Goal: Task Accomplishment & Management: Use online tool/utility

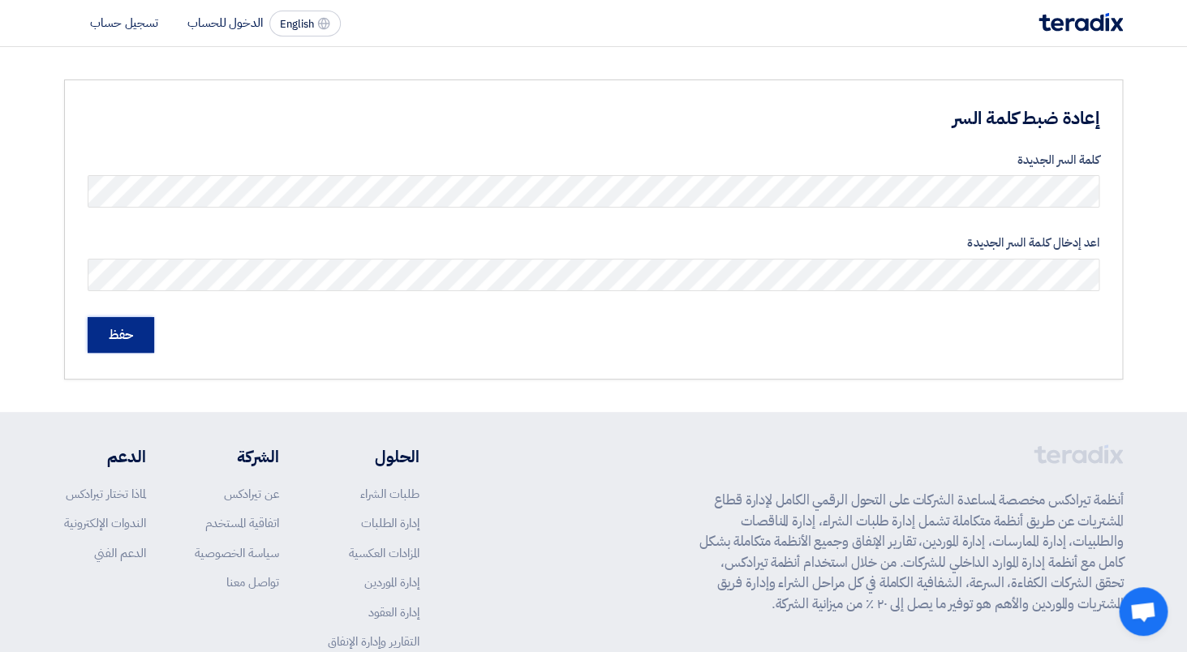
click at [126, 334] on input "حفظ" at bounding box center [121, 335] width 67 height 36
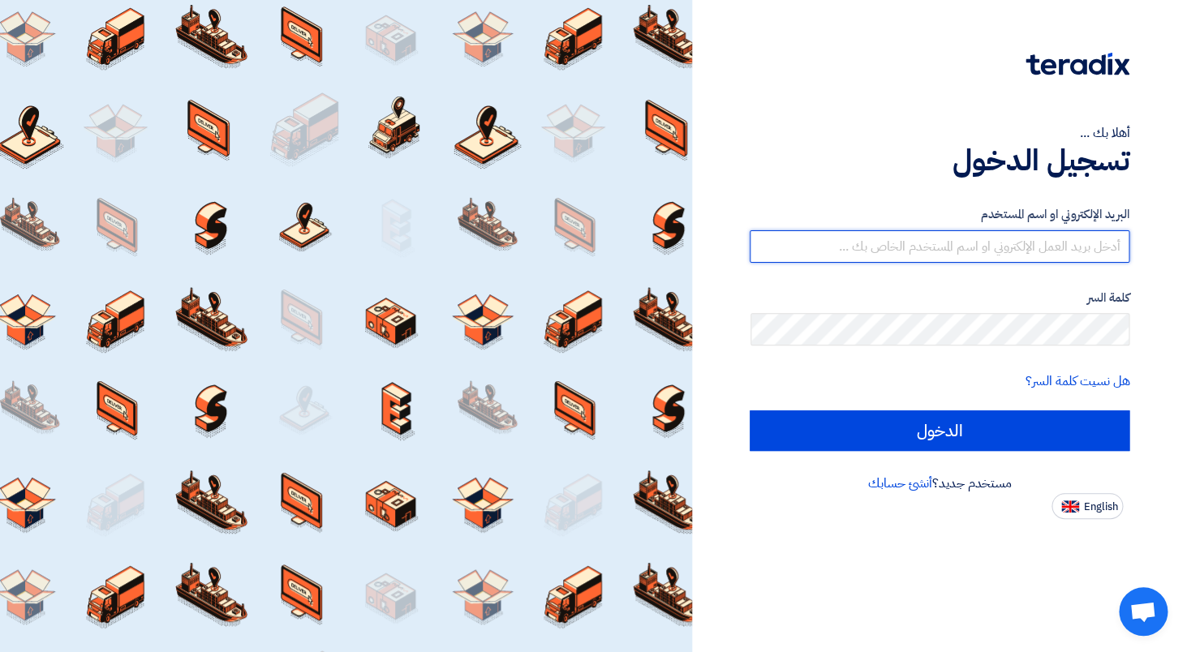
click at [932, 244] on input "text" at bounding box center [939, 246] width 380 height 32
paste input "[EMAIL_ADDRESS][DOMAIN_NAME]"
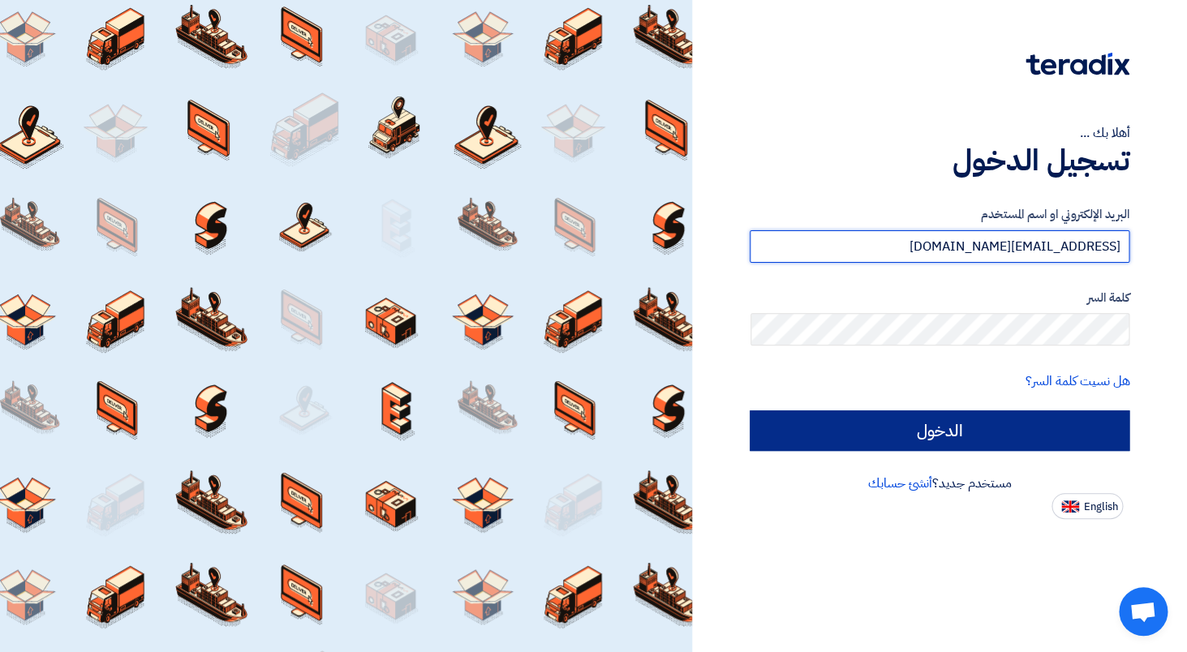
type input "[EMAIL_ADDRESS][DOMAIN_NAME]"
click at [1040, 429] on input "الدخول" at bounding box center [939, 430] width 380 height 41
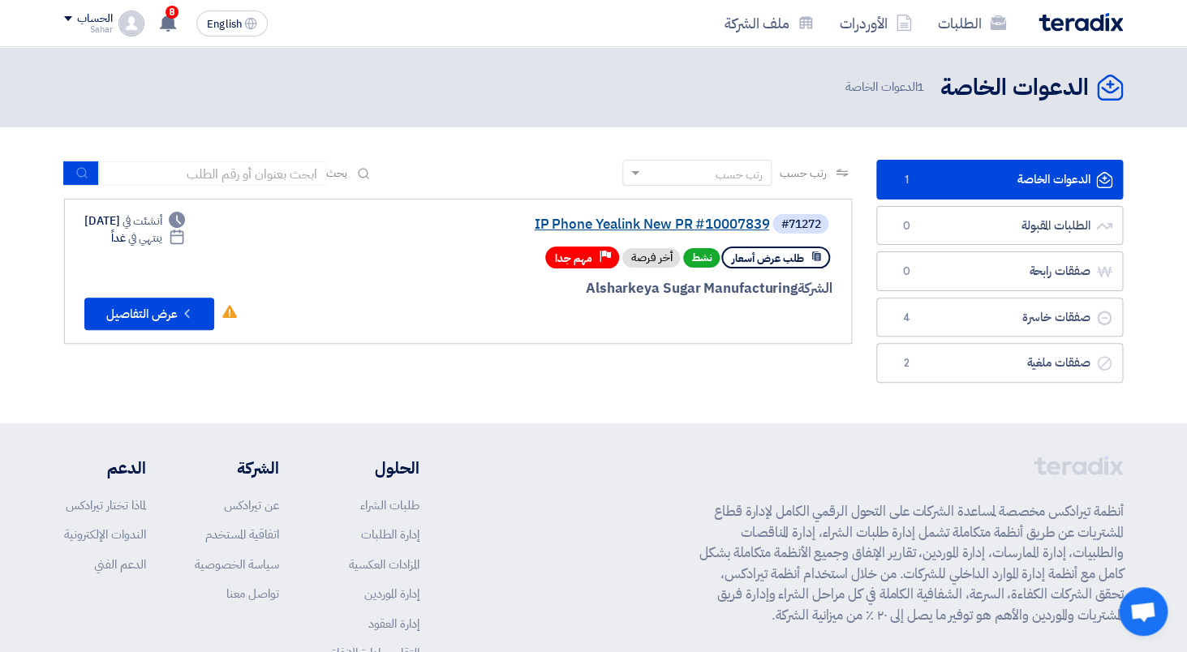
click at [573, 230] on link "IP Phone Yealink New PR #10007839" at bounding box center [606, 224] width 324 height 15
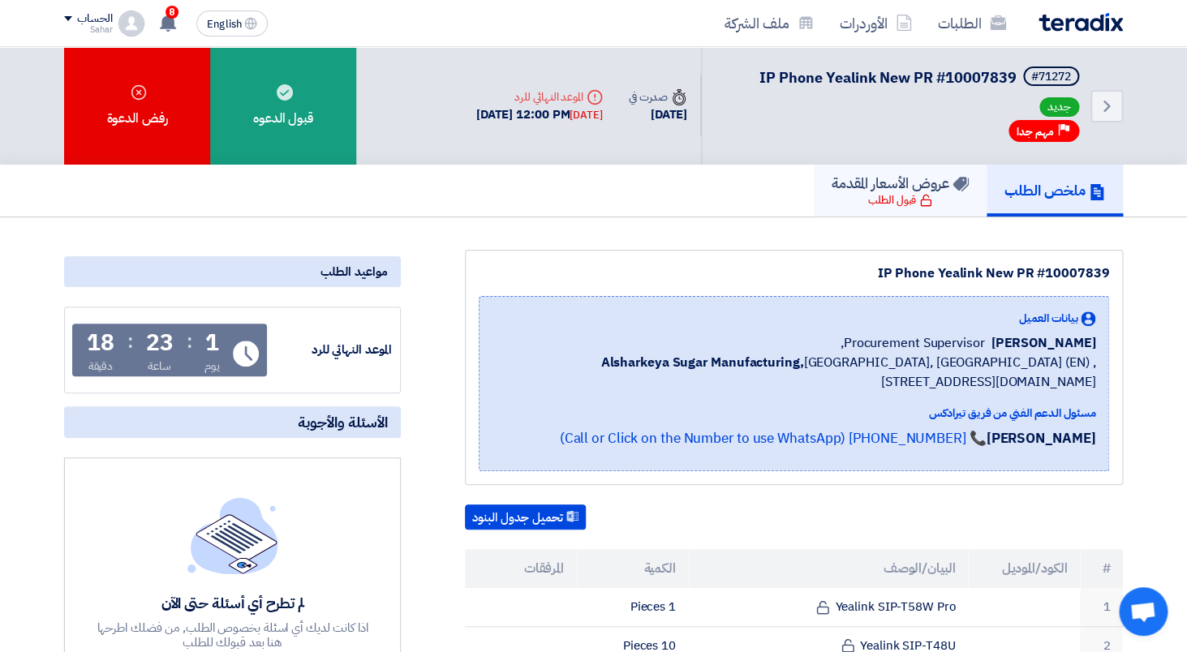
click at [883, 203] on div "قبول الطلب" at bounding box center [900, 200] width 64 height 16
click at [899, 202] on div "قبول الطلب" at bounding box center [900, 200] width 64 height 16
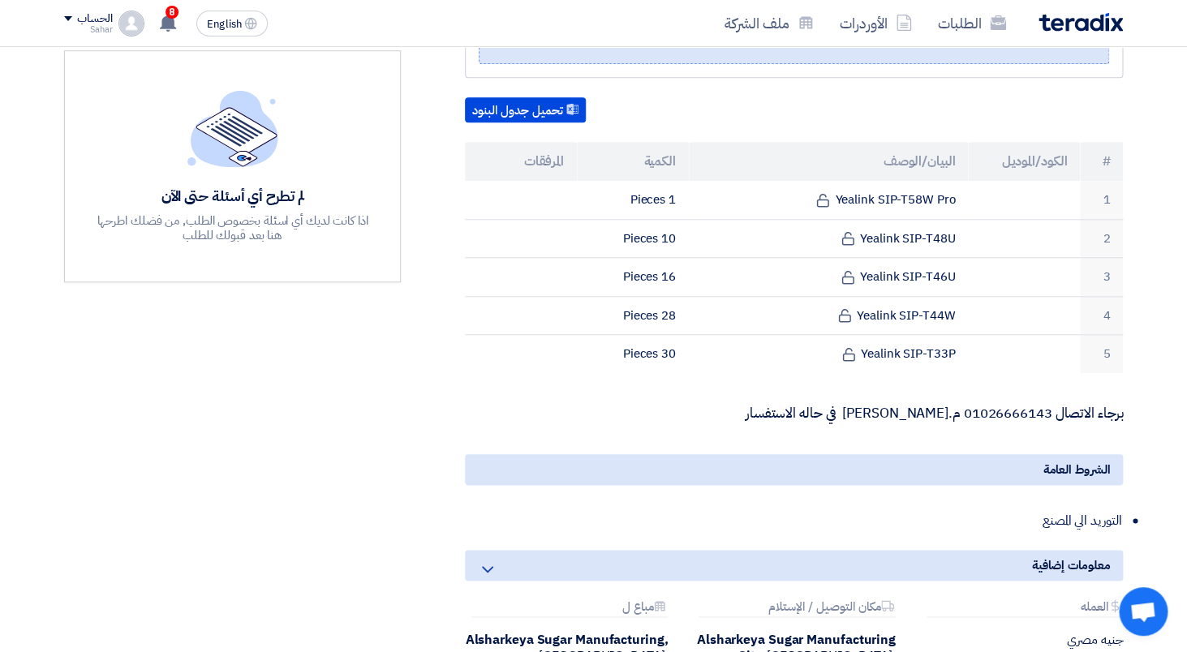
scroll to position [408, 0]
click at [524, 111] on button "تحميل جدول البنود" at bounding box center [525, 110] width 121 height 26
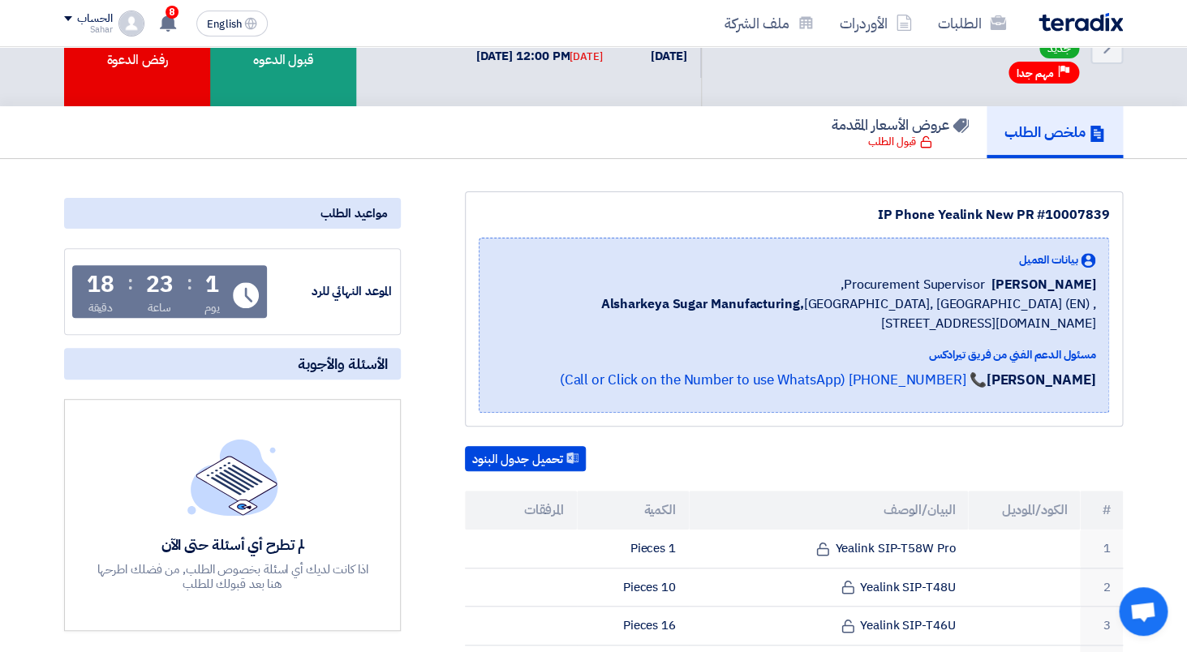
scroll to position [0, 0]
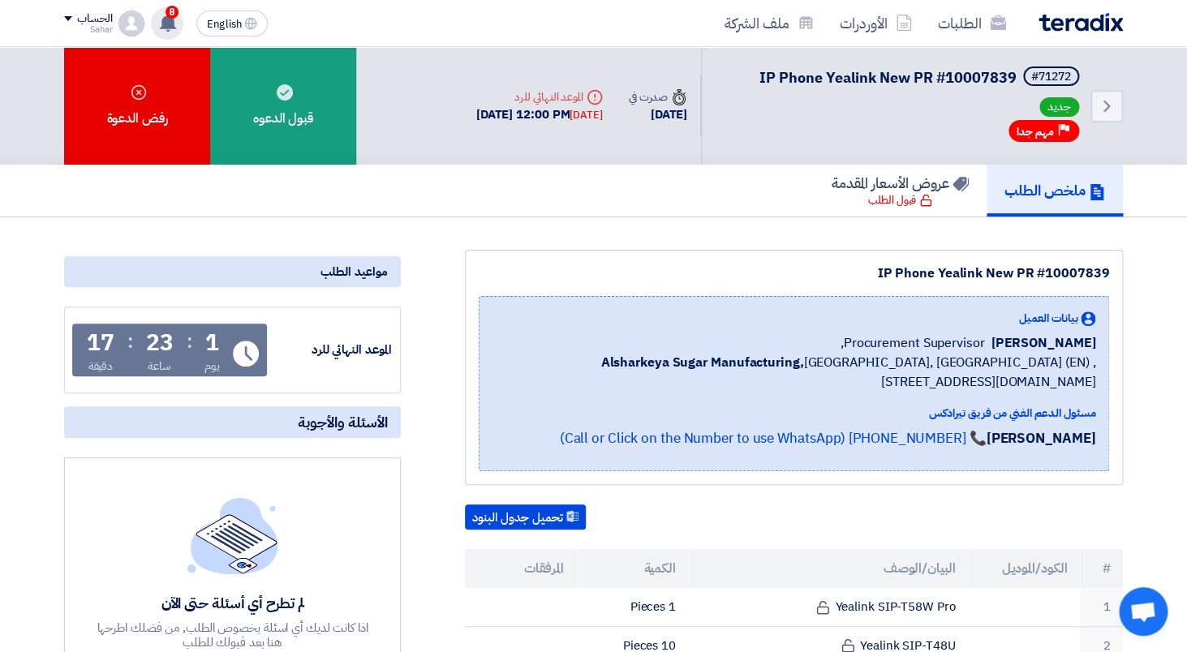
click at [168, 28] on use at bounding box center [168, 23] width 16 height 18
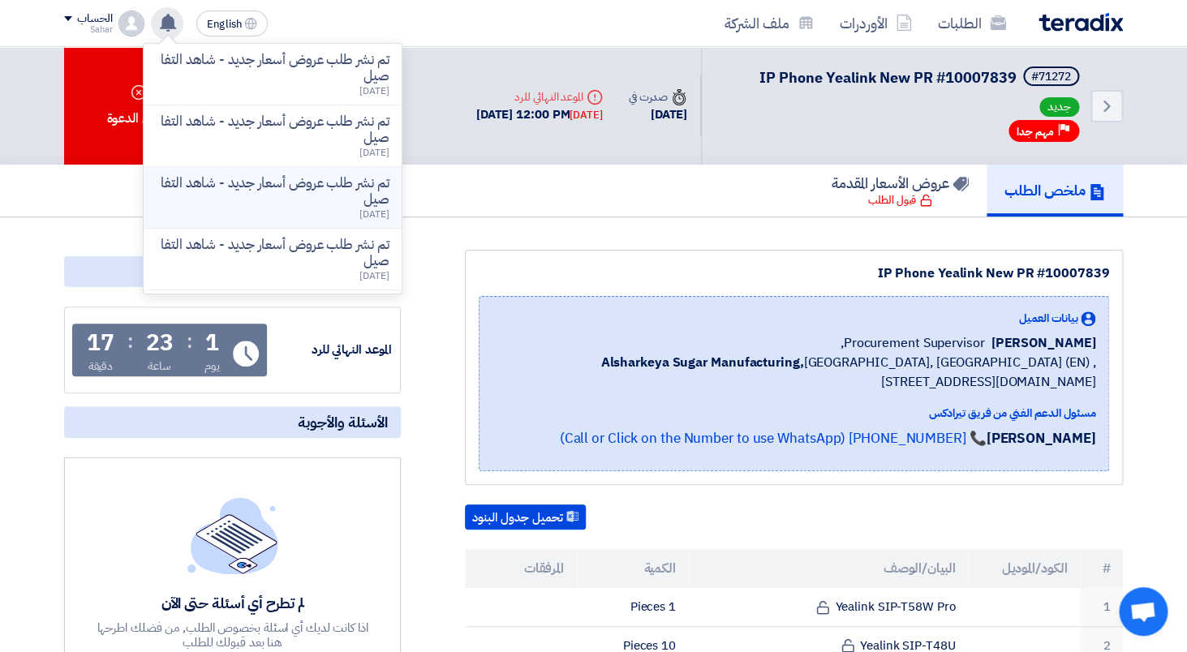
click at [282, 187] on p "تم نشر طلب عروض أسعار جديد - شاهد التفاصيل" at bounding box center [273, 191] width 232 height 32
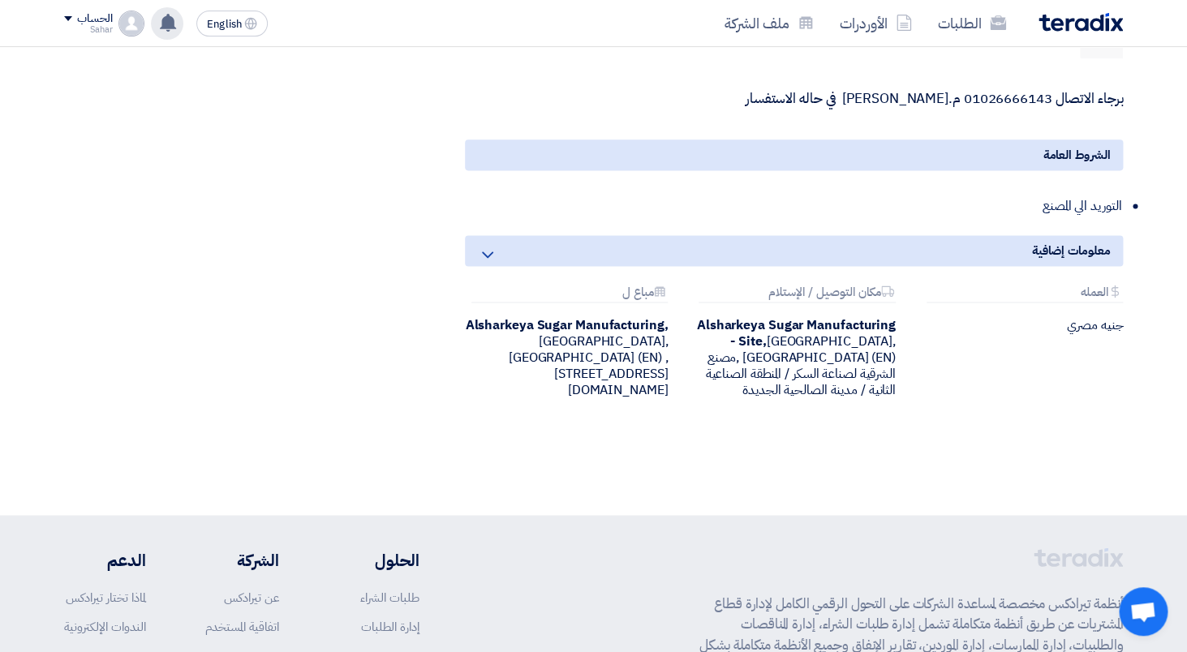
scroll to position [725, 0]
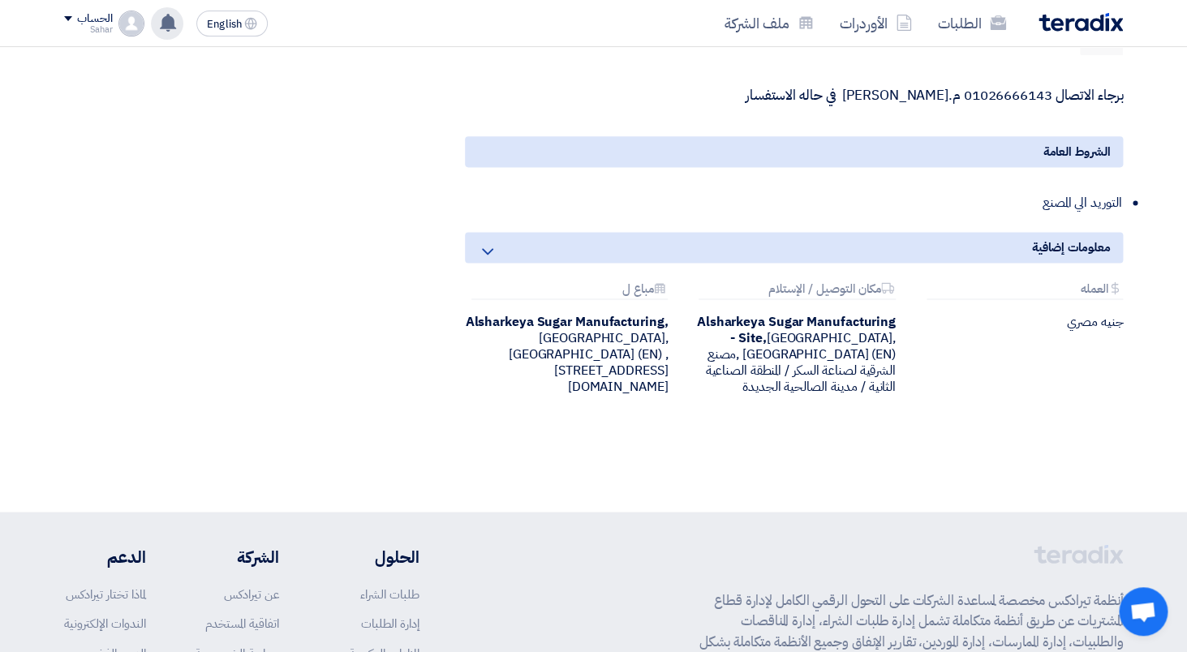
click at [504, 247] on div "معلومات إضافية" at bounding box center [794, 247] width 658 height 31
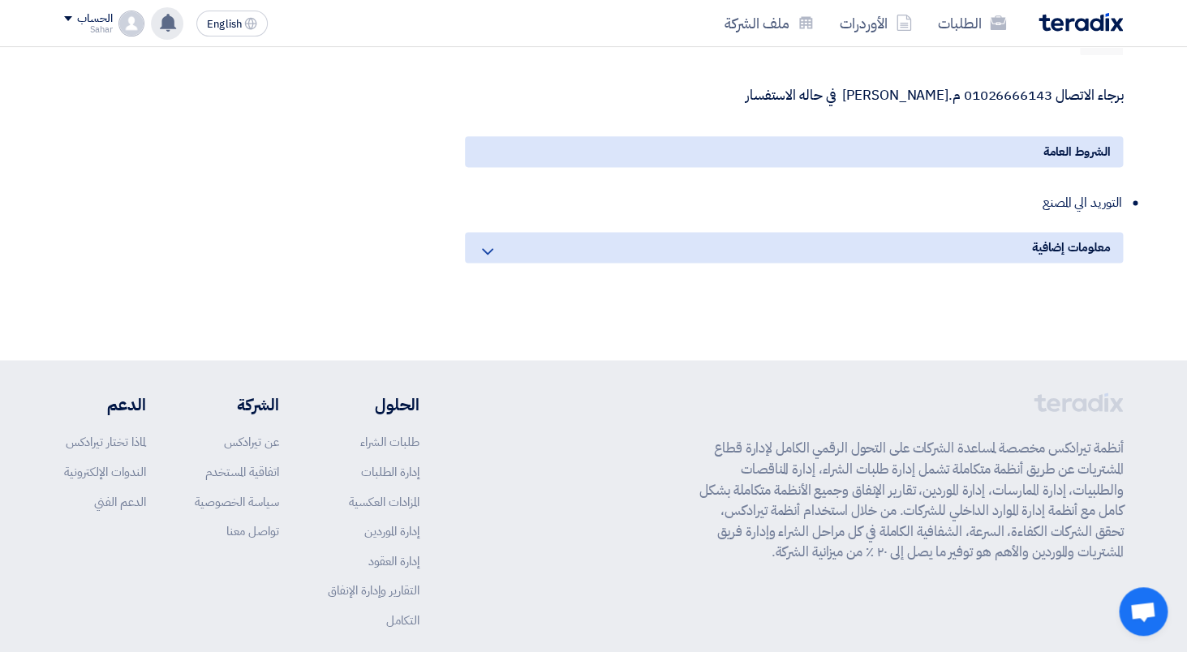
click at [504, 247] on div "معلومات إضافية" at bounding box center [794, 247] width 658 height 31
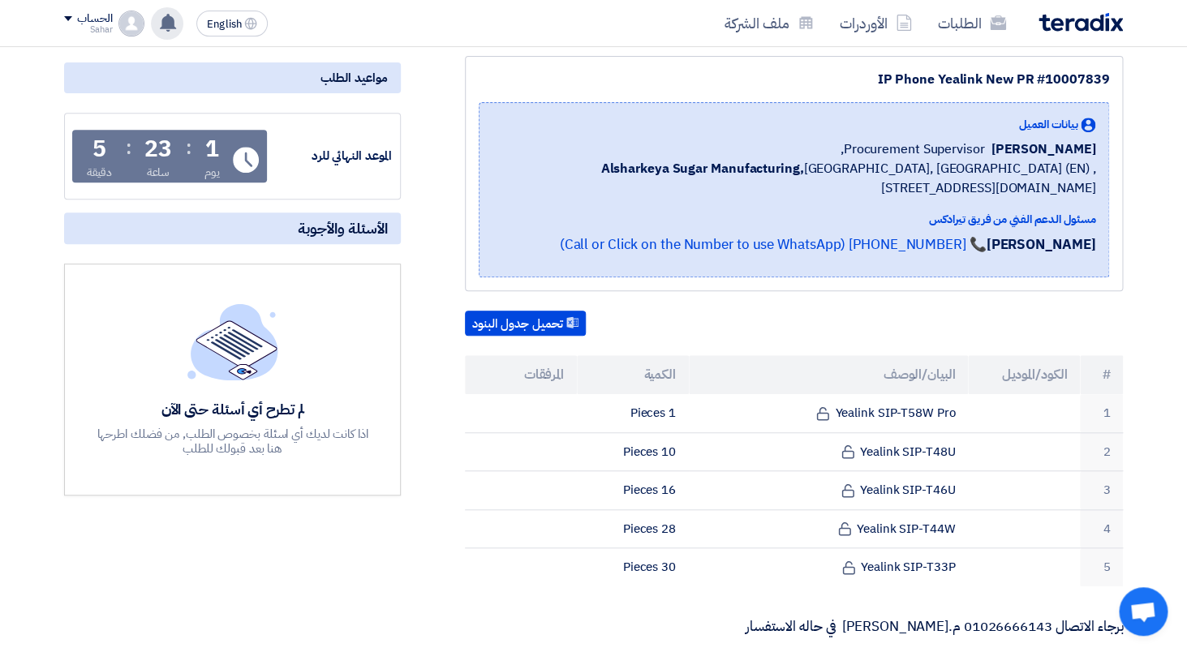
scroll to position [0, 0]
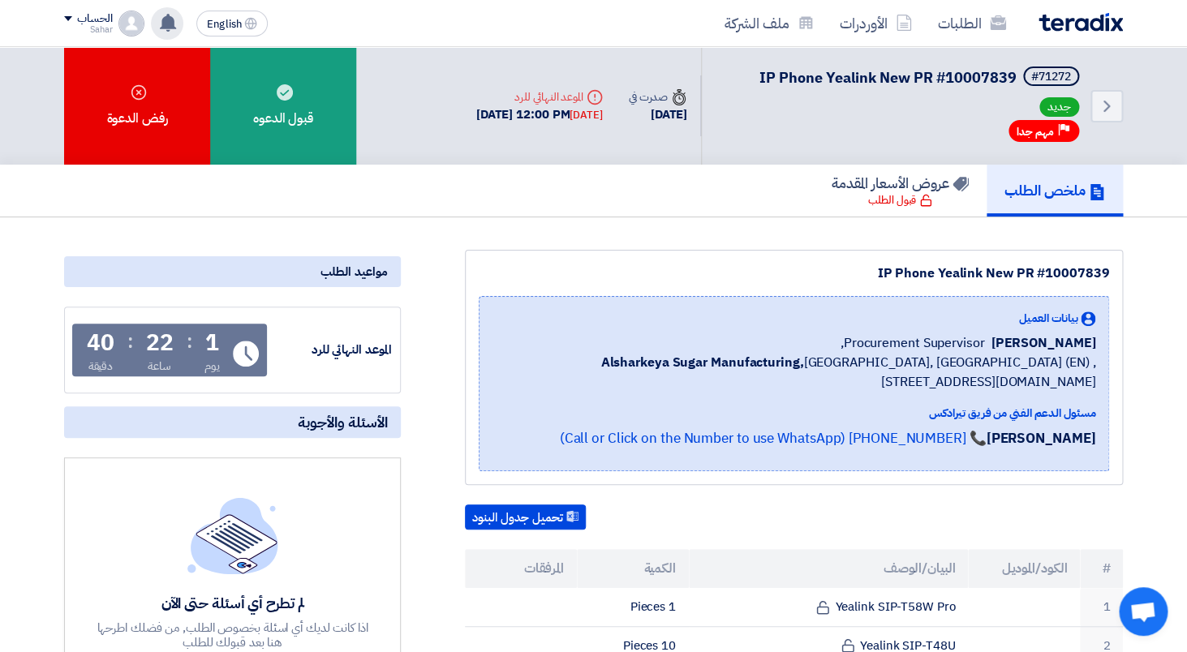
click at [1017, 363] on span "Alsharkeya Sugar Manufacturing, [GEOGRAPHIC_DATA], [GEOGRAPHIC_DATA] (EN) ,[STR…" at bounding box center [793, 372] width 603 height 39
click at [848, 331] on div "بيانات العميل [PERSON_NAME] Procurement Supervisor, Alsharkeya Sugar Manufactur…" at bounding box center [793, 351] width 603 height 82
click at [850, 336] on div "[PERSON_NAME] Procurement Supervisor," at bounding box center [793, 342] width 603 height 19
click at [1067, 387] on span "Alsharkeya Sugar Manufacturing, [GEOGRAPHIC_DATA], [GEOGRAPHIC_DATA] (EN) ,[STR…" at bounding box center [793, 372] width 603 height 39
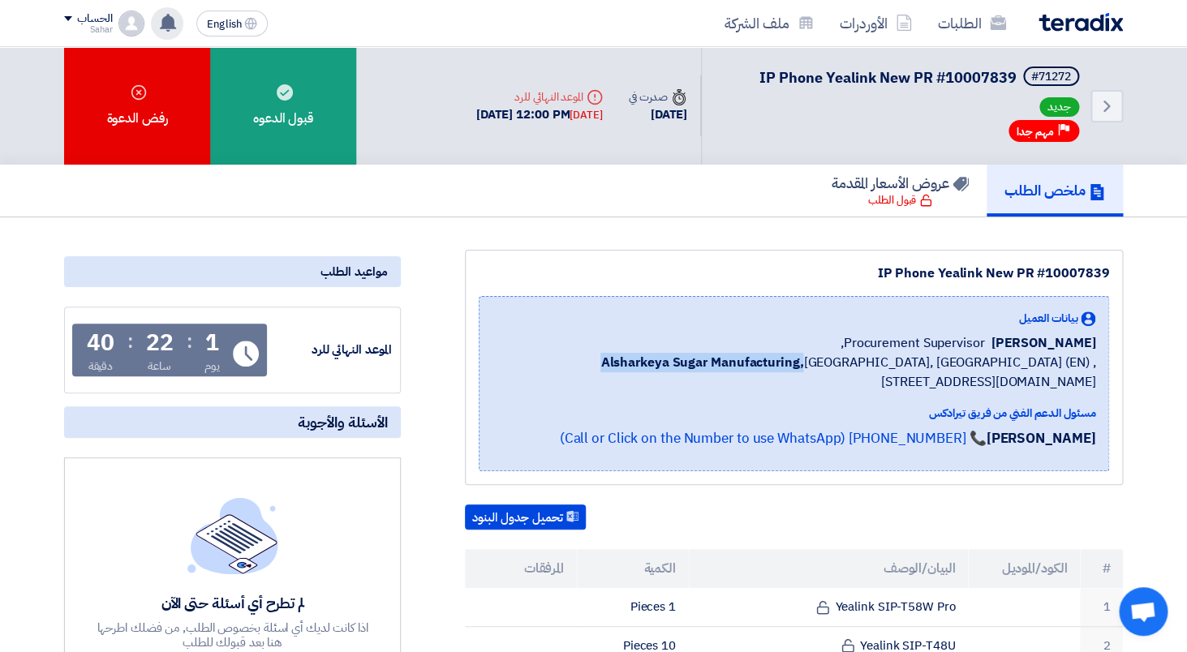
click at [1067, 387] on span "Alsharkeya Sugar Manufacturing, [GEOGRAPHIC_DATA], [GEOGRAPHIC_DATA] (EN) ,[STR…" at bounding box center [793, 372] width 603 height 39
click at [961, 354] on span "Alsharkeya Sugar Manufacturing, [GEOGRAPHIC_DATA], [GEOGRAPHIC_DATA] (EN) ,[STR…" at bounding box center [793, 372] width 603 height 39
drag, startPoint x: 852, startPoint y: 344, endPoint x: 1065, endPoint y: 363, distance: 214.1
click at [1065, 363] on div "بيانات العميل [PERSON_NAME] Procurement Supervisor, Alsharkeya Sugar Manufactur…" at bounding box center [793, 351] width 603 height 82
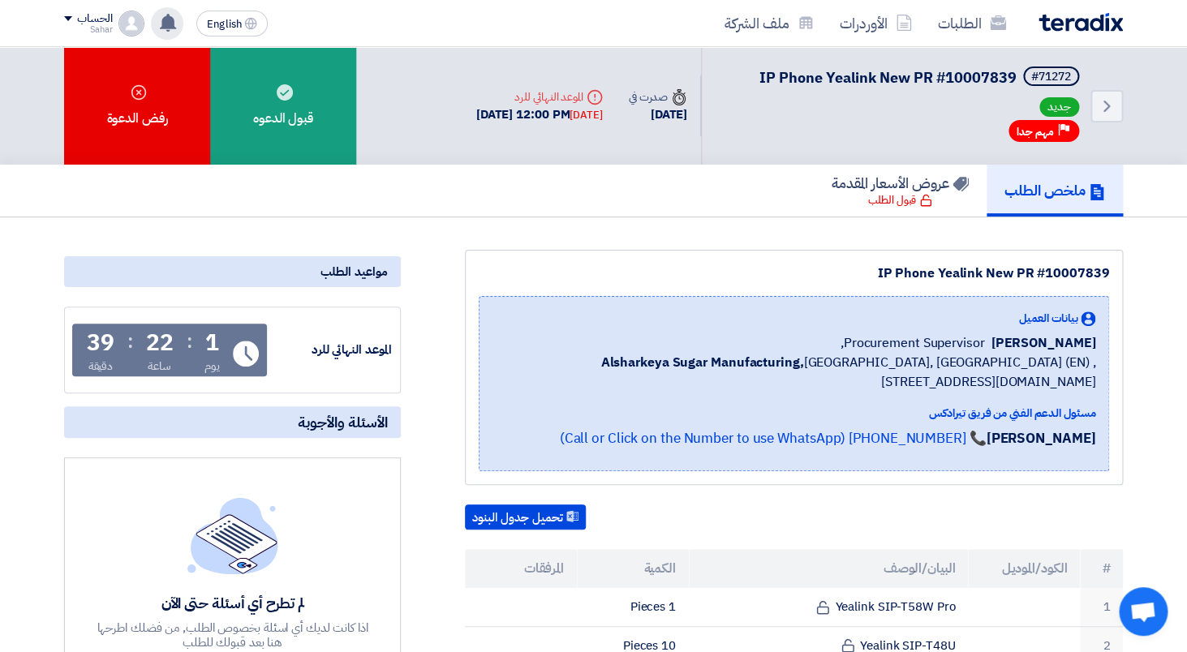
click at [866, 340] on span "Procurement Supervisor," at bounding box center [912, 342] width 144 height 19
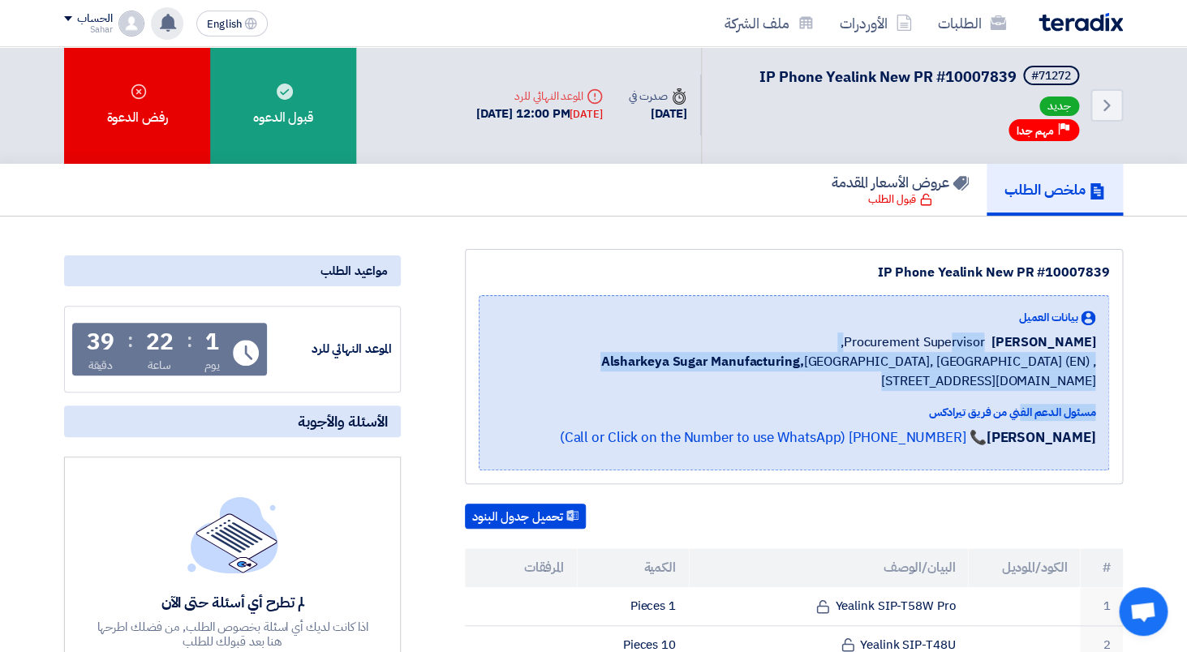
drag, startPoint x: 857, startPoint y: 338, endPoint x: 1116, endPoint y: 406, distance: 267.5
click at [1116, 406] on div "IP Phone Yealink New PR #10007839 بيانات العميل [PERSON_NAME] Procurement Super…" at bounding box center [794, 366] width 658 height 235
copy div "Procurement Supervisor, Alsharkeya Sugar Manufacturing, [GEOGRAPHIC_DATA], [GEO…"
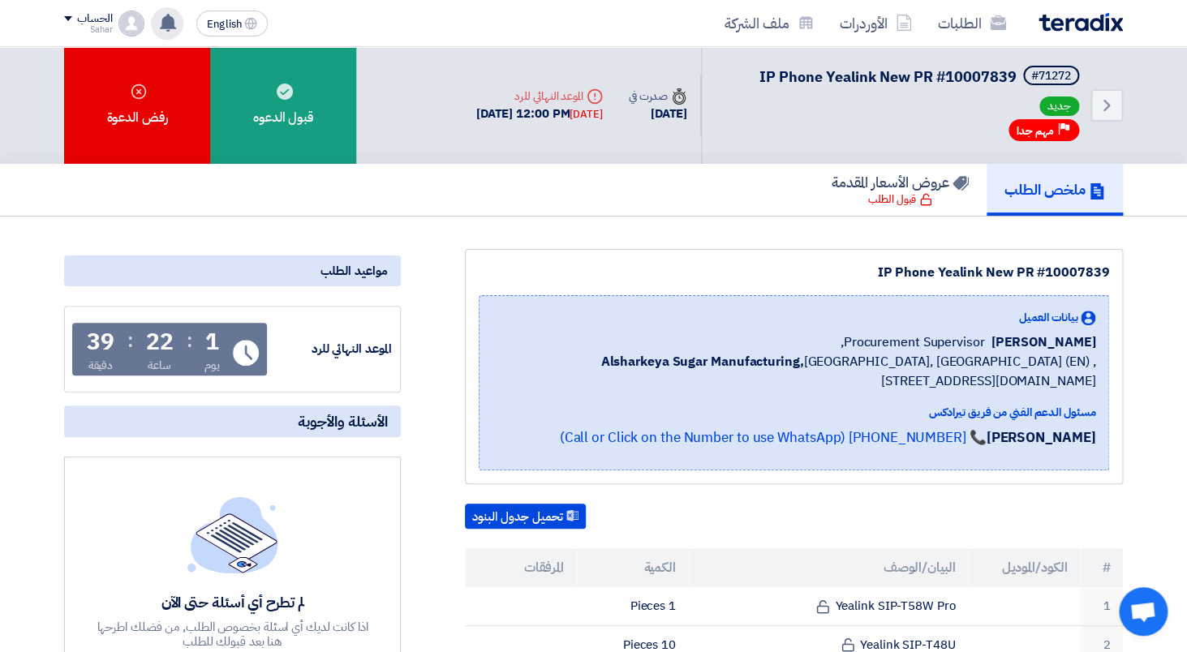
click at [1095, 343] on span "[PERSON_NAME]" at bounding box center [1042, 342] width 105 height 19
drag, startPoint x: 1100, startPoint y: 382, endPoint x: 889, endPoint y: 324, distance: 218.6
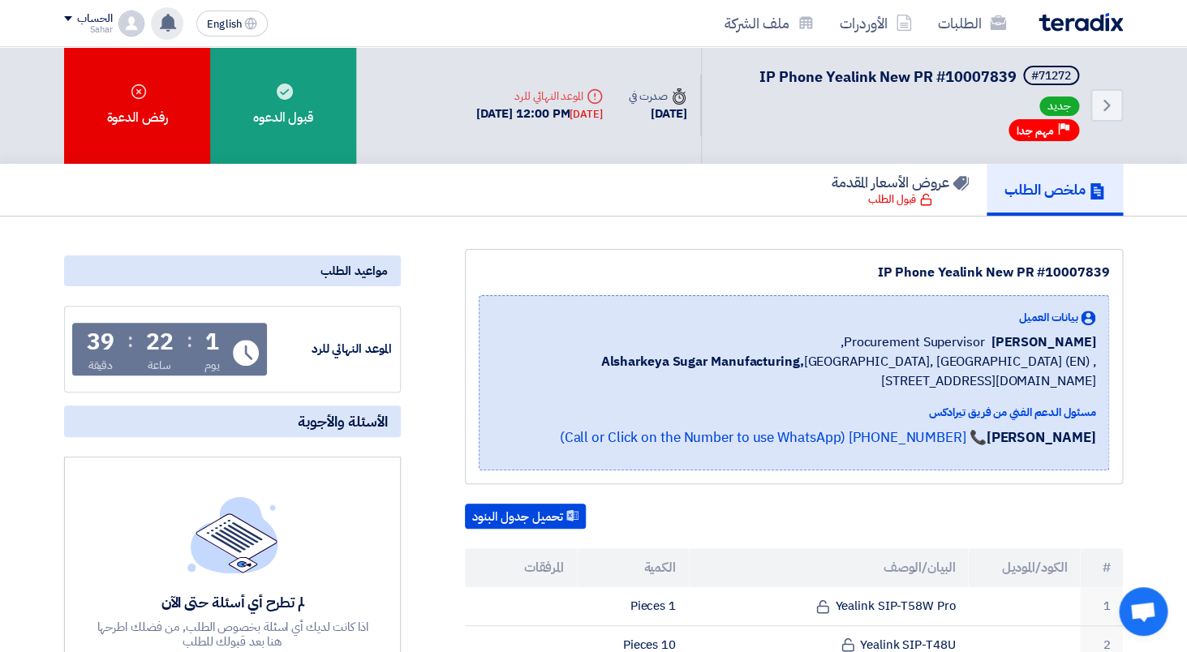
click at [889, 324] on div "بيانات العميل [PERSON_NAME] Procurement Supervisor, Alsharkeya Sugar Manufactur…" at bounding box center [794, 382] width 630 height 175
copy div "بيانات العميل [PERSON_NAME] Procurement Super"
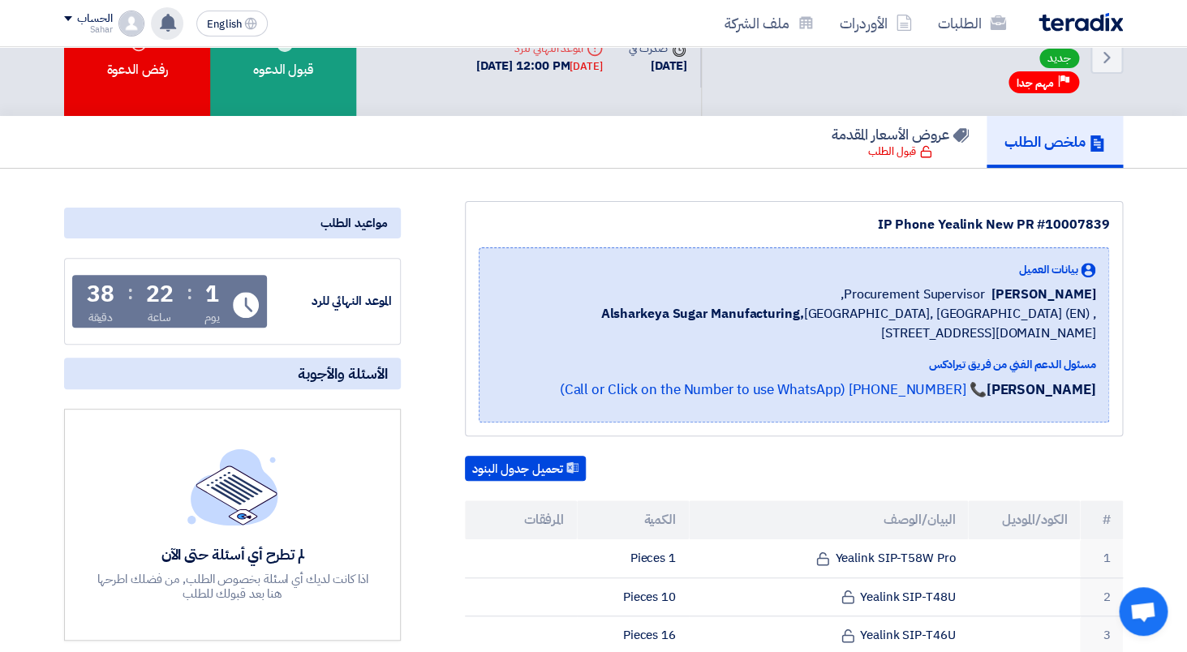
scroll to position [0, 0]
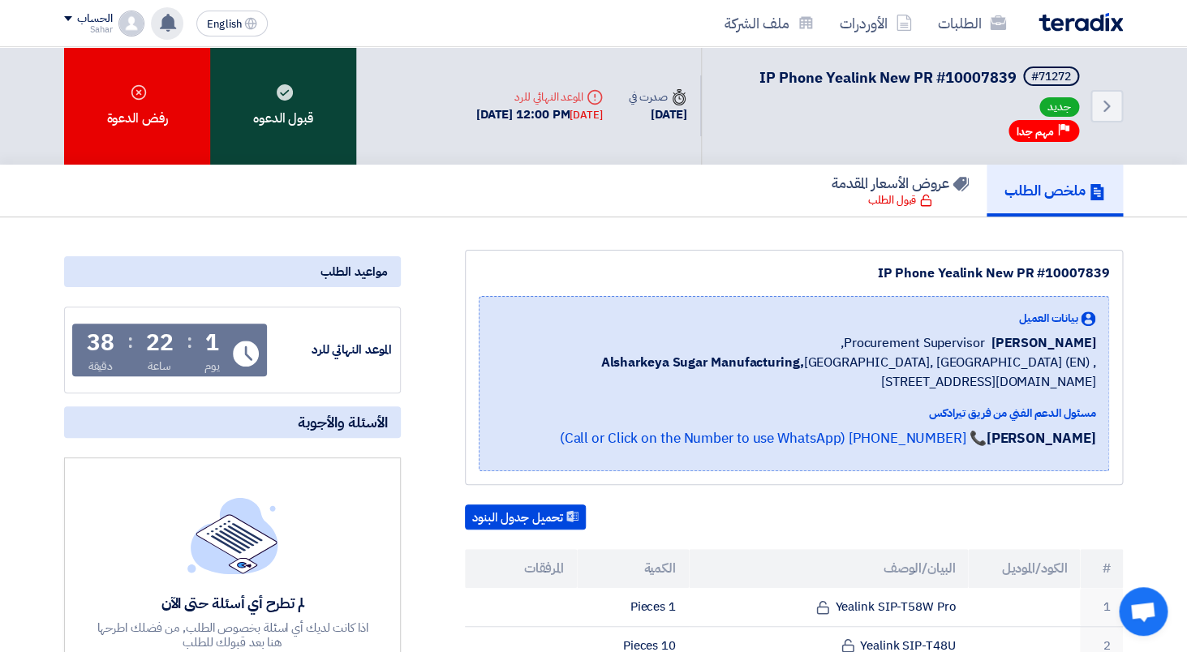
click at [283, 100] on use at bounding box center [285, 92] width 16 height 16
